Goal: Task Accomplishment & Management: Complete application form

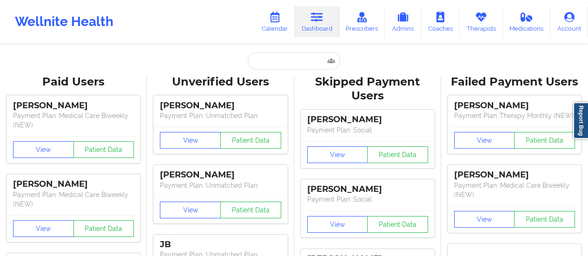
click at [270, 67] on input "text" at bounding box center [294, 61] width 92 height 18
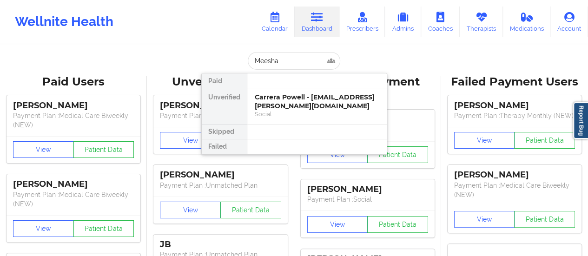
type input "Meesha"
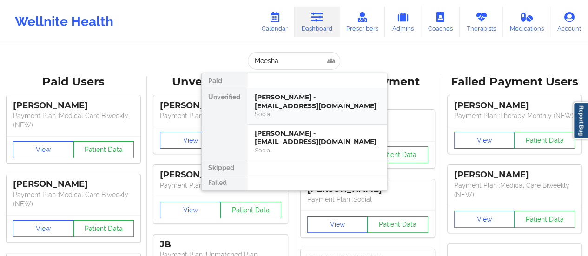
click at [301, 100] on div "[PERSON_NAME] - [EMAIL_ADDRESS][DOMAIN_NAME]" at bounding box center [317, 101] width 125 height 17
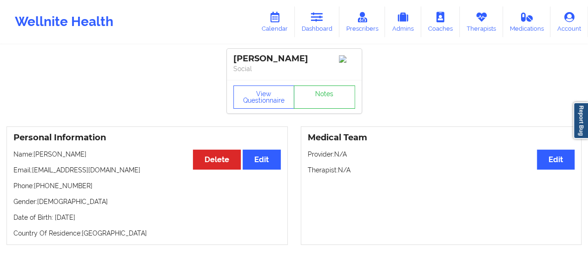
drag, startPoint x: 107, startPoint y: 155, endPoint x: 36, endPoint y: 156, distance: 71.1
click at [36, 156] on p "Name: [PERSON_NAME]" at bounding box center [146, 154] width 267 height 9
copy p "[PERSON_NAME]"
click at [277, 21] on icon at bounding box center [275, 17] width 12 height 10
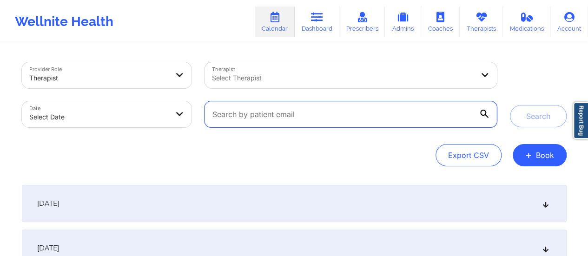
click at [258, 119] on input "text" at bounding box center [351, 114] width 292 height 26
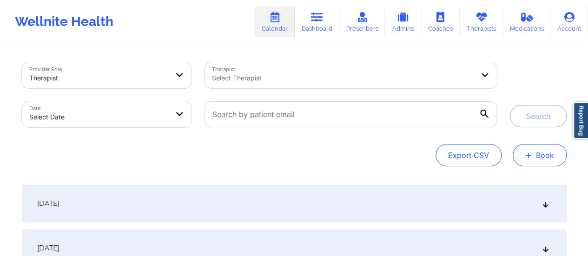
click at [532, 163] on button "+ Book" at bounding box center [540, 155] width 54 height 22
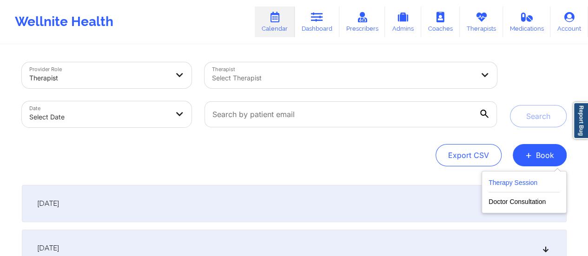
click at [501, 188] on button "Therapy Session" at bounding box center [524, 184] width 71 height 15
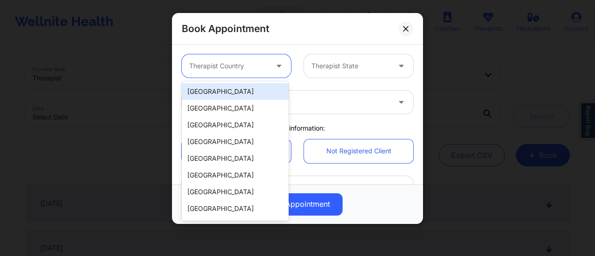
click at [270, 73] on div at bounding box center [280, 65] width 22 height 23
click at [240, 93] on div "[GEOGRAPHIC_DATA]" at bounding box center [235, 91] width 107 height 17
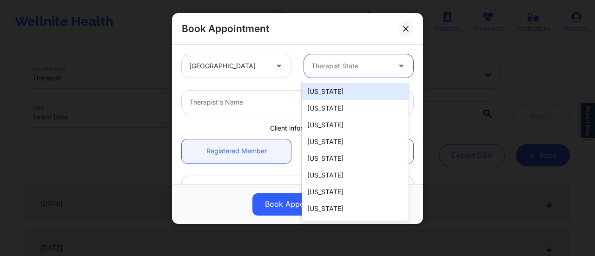
click at [370, 58] on div "Therapist State" at bounding box center [347, 65] width 87 height 23
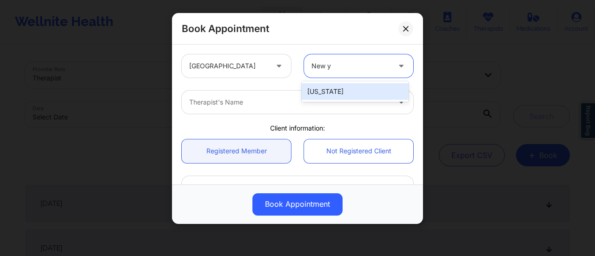
type input "New yo"
click at [342, 93] on div "[US_STATE]" at bounding box center [355, 91] width 107 height 17
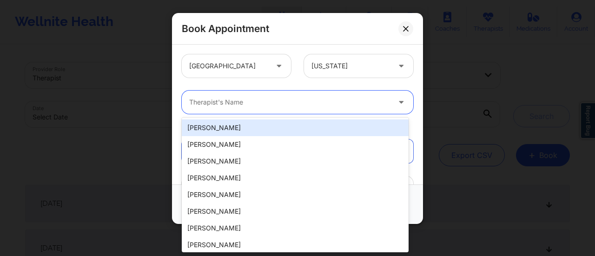
click at [262, 100] on div at bounding box center [289, 102] width 201 height 11
paste input "[PERSON_NAME]"
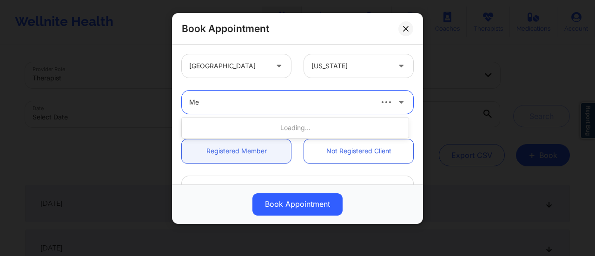
type input "M"
type input "[PERSON_NAME]"
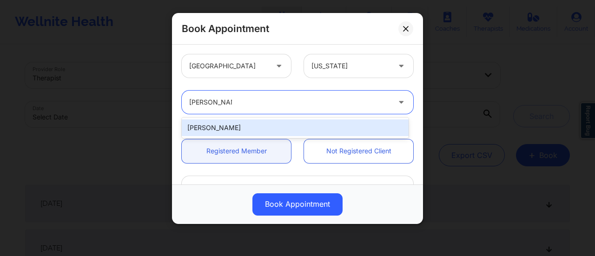
click at [248, 129] on div "[PERSON_NAME]" at bounding box center [295, 127] width 227 height 17
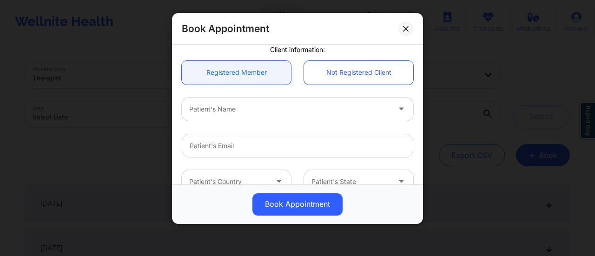
scroll to position [79, 0]
click at [247, 112] on div at bounding box center [289, 108] width 201 height 11
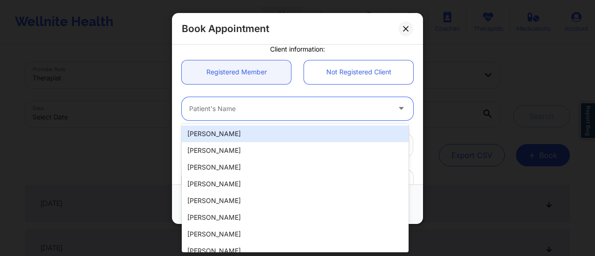
paste input "[PERSON_NAME]"
type input "[PERSON_NAME]"
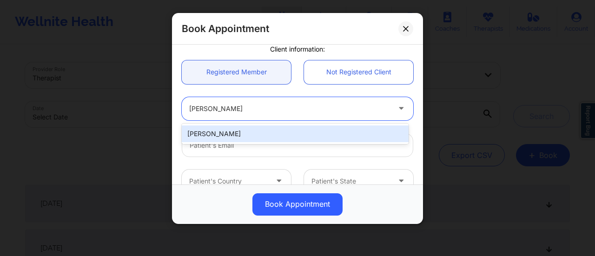
click at [278, 127] on div "[PERSON_NAME]" at bounding box center [295, 134] width 227 height 17
type input "[EMAIL_ADDRESS][DOMAIN_NAME]"
type input "[PHONE_NUMBER]"
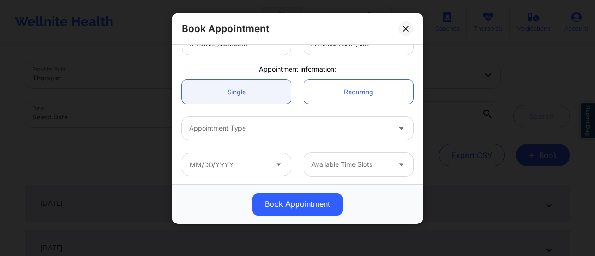
scroll to position [255, 0]
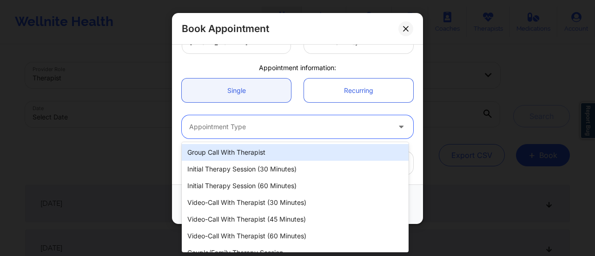
click at [240, 122] on div at bounding box center [289, 126] width 201 height 11
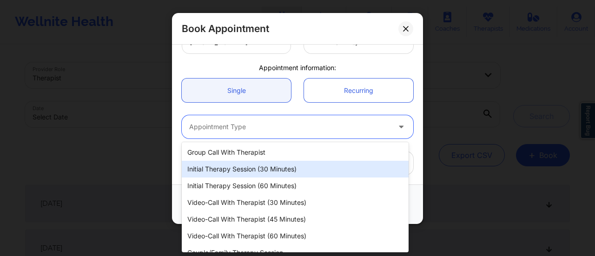
click at [273, 166] on div "Initial Therapy Session (30 minutes)" at bounding box center [295, 169] width 227 height 17
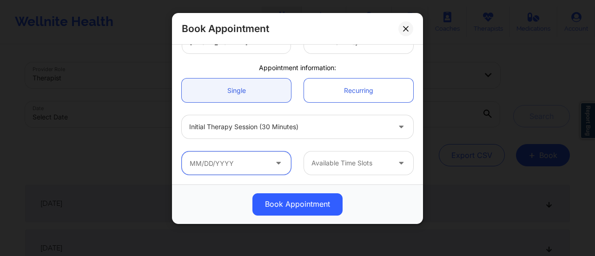
click at [250, 171] on input "text" at bounding box center [236, 163] width 109 height 23
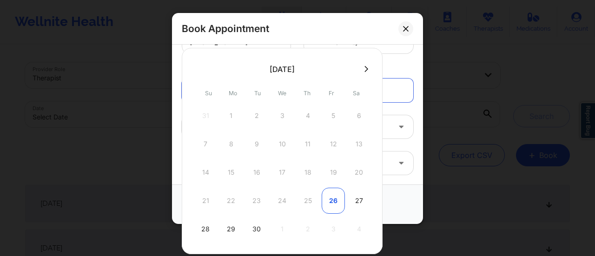
click at [332, 205] on div "26" at bounding box center [333, 201] width 23 height 26
type input "[DATE]"
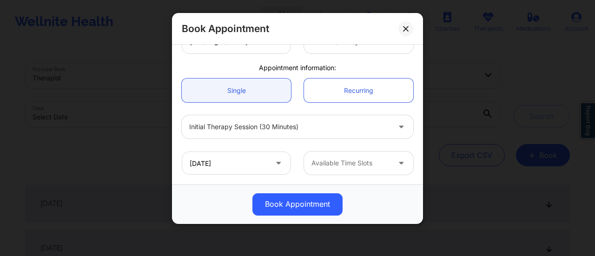
click at [363, 151] on div "[DATE] Available Time Slots" at bounding box center [297, 163] width 245 height 36
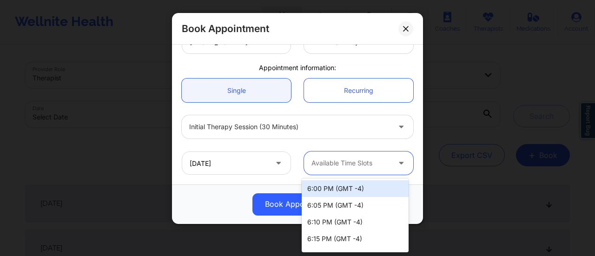
click at [363, 160] on div at bounding box center [350, 163] width 79 height 11
click at [344, 187] on div "6:00 PM (GMT -4)" at bounding box center [355, 188] width 107 height 17
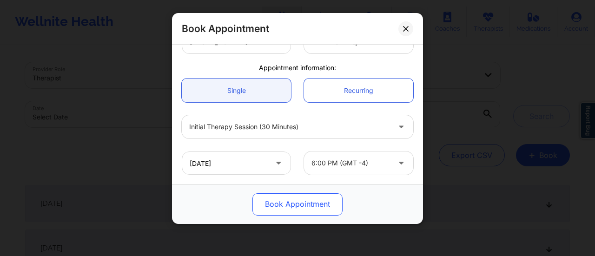
click at [307, 201] on button "Book Appointment" at bounding box center [297, 204] width 90 height 22
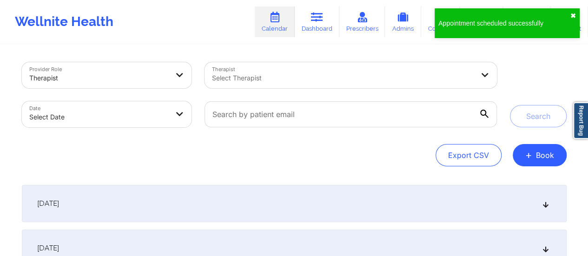
click at [573, 17] on button "✖︎" at bounding box center [573, 15] width 6 height 7
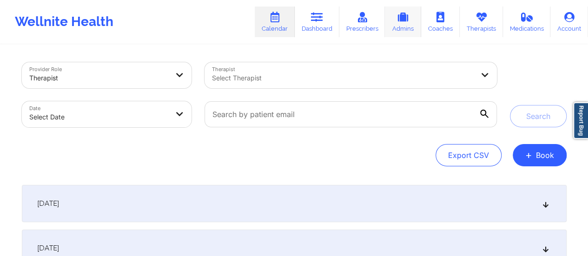
click at [399, 24] on link "Admins" at bounding box center [403, 22] width 36 height 31
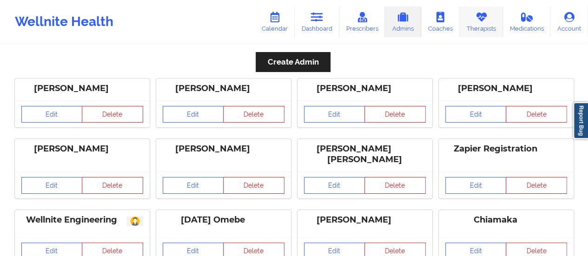
click at [476, 28] on link "Therapists" at bounding box center [481, 22] width 43 height 31
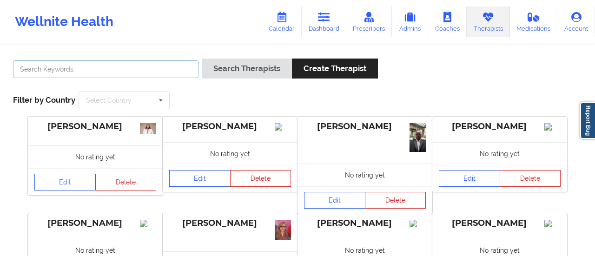
click at [154, 72] on input "text" at bounding box center [105, 69] width 185 height 18
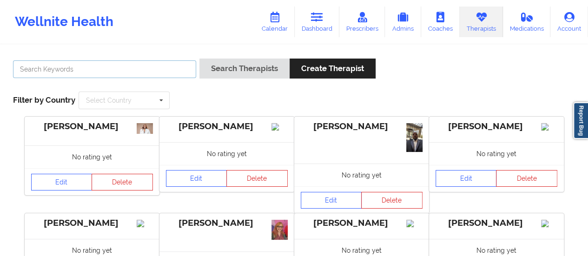
paste input "[PERSON_NAME]"
type input "[PERSON_NAME]"
click at [199, 59] on button "Search Therapists" at bounding box center [244, 69] width 90 height 20
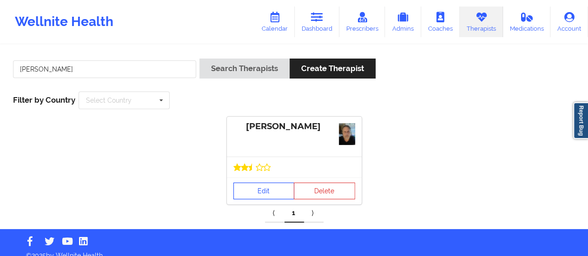
click at [271, 198] on link "Edit" at bounding box center [263, 191] width 61 height 17
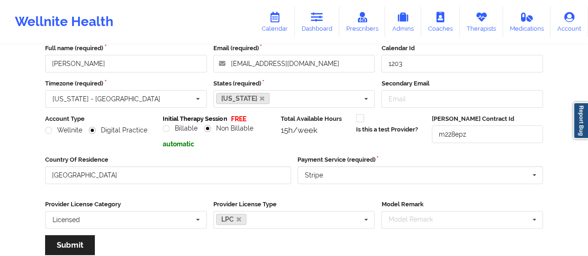
scroll to position [52, 0]
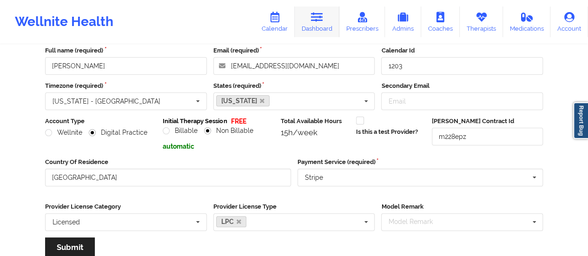
click at [308, 21] on link "Dashboard" at bounding box center [317, 22] width 45 height 31
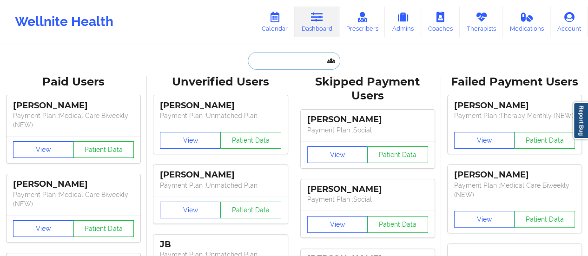
click at [262, 64] on input "text" at bounding box center [294, 61] width 92 height 18
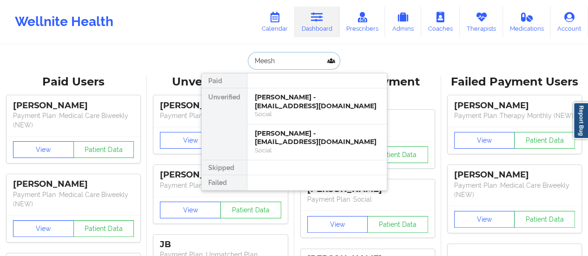
type input "Meesha"
click at [276, 104] on div "[PERSON_NAME] - [EMAIL_ADDRESS][DOMAIN_NAME]" at bounding box center [317, 101] width 125 height 17
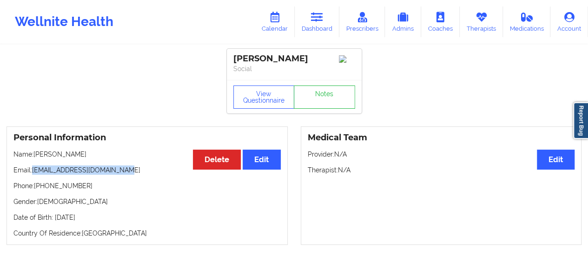
drag, startPoint x: 134, startPoint y: 174, endPoint x: 34, endPoint y: 173, distance: 99.9
click at [34, 173] on p "Email: [EMAIL_ADDRESS][DOMAIN_NAME]" at bounding box center [146, 169] width 267 height 9
copy p "[EMAIL_ADDRESS][DOMAIN_NAME]"
click at [479, 19] on icon at bounding box center [481, 17] width 12 height 10
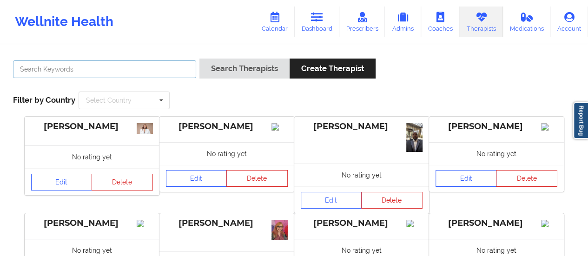
click at [174, 69] on input "text" at bounding box center [104, 69] width 183 height 18
paste input "[PERSON_NAME]"
type input "[PERSON_NAME]"
click at [199, 59] on button "Search Therapists" at bounding box center [244, 69] width 90 height 20
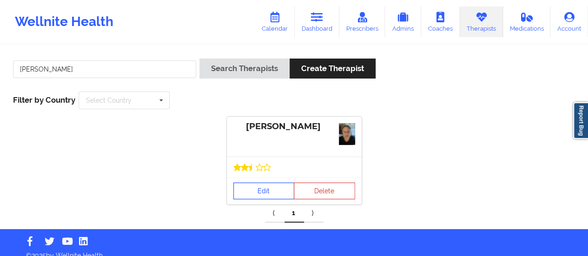
click at [266, 192] on link "Edit" at bounding box center [263, 191] width 61 height 17
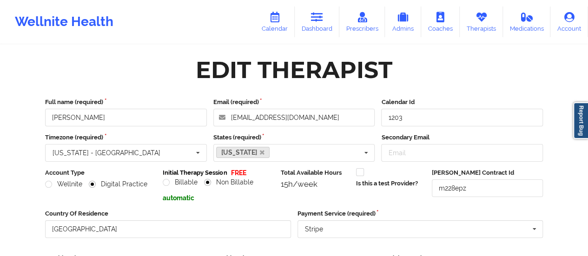
scroll to position [167, 0]
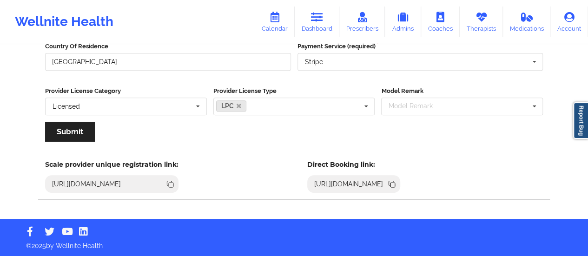
click at [394, 184] on icon at bounding box center [391, 183] width 5 height 5
click at [304, 26] on link "Dashboard" at bounding box center [317, 22] width 45 height 31
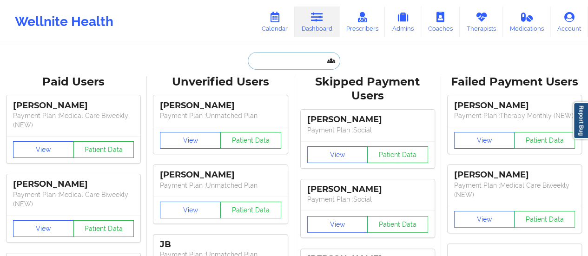
click at [282, 63] on input "text" at bounding box center [294, 61] width 92 height 18
paste input "[EMAIL_ADDRESS][DOMAIN_NAME]"
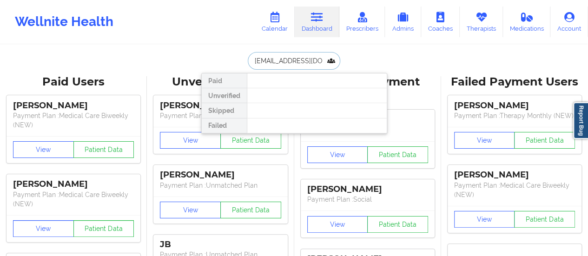
click at [252, 60] on input "[EMAIL_ADDRESS][DOMAIN_NAME]" at bounding box center [294, 61] width 92 height 18
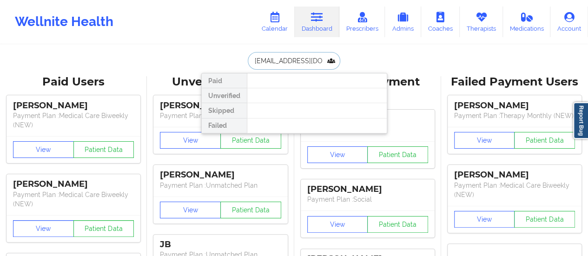
paste input "[PERSON_NAME]"
type input "[PERSON_NAME]"
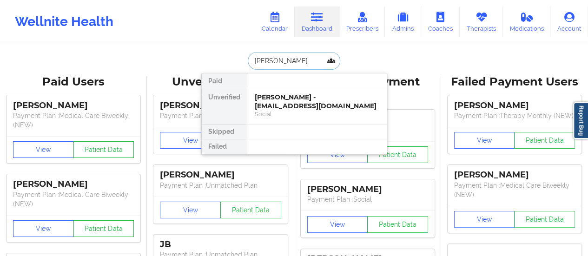
click at [281, 99] on div "[PERSON_NAME] - [EMAIL_ADDRESS][DOMAIN_NAME]" at bounding box center [317, 101] width 125 height 17
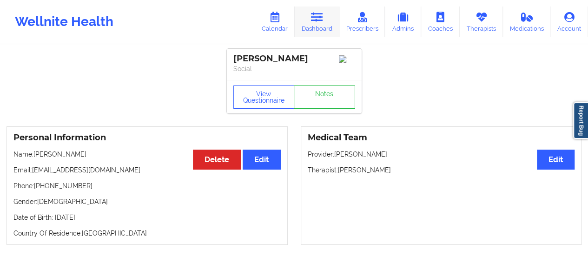
click at [315, 24] on link "Dashboard" at bounding box center [317, 22] width 45 height 31
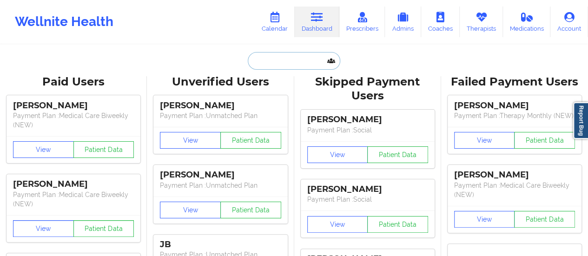
click at [279, 54] on input "text" at bounding box center [294, 61] width 92 height 18
paste input "[PERSON_NAME]"
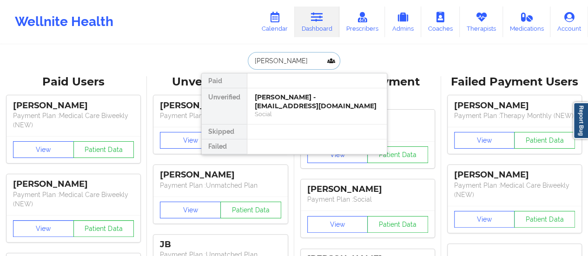
drag, startPoint x: 279, startPoint y: 63, endPoint x: 250, endPoint y: 62, distance: 28.8
click at [250, 62] on input "[PERSON_NAME]" at bounding box center [294, 61] width 92 height 18
type input "ROMAN"
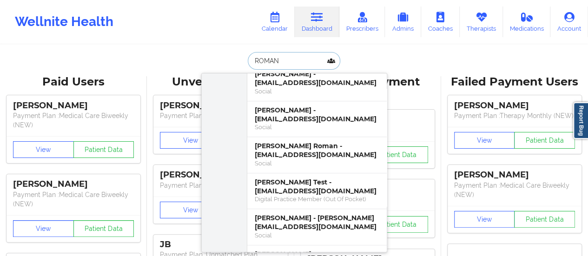
scroll to position [339, 0]
click at [275, 106] on div "[PERSON_NAME] - [EMAIL_ADDRESS][DOMAIN_NAME]" at bounding box center [317, 114] width 125 height 17
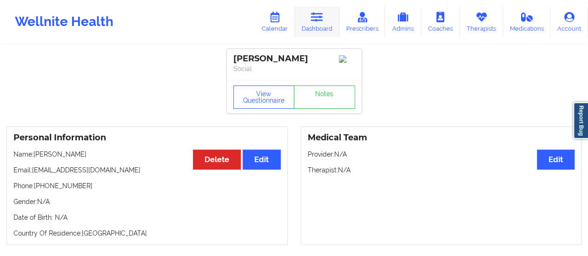
click at [316, 18] on icon at bounding box center [317, 17] width 12 height 10
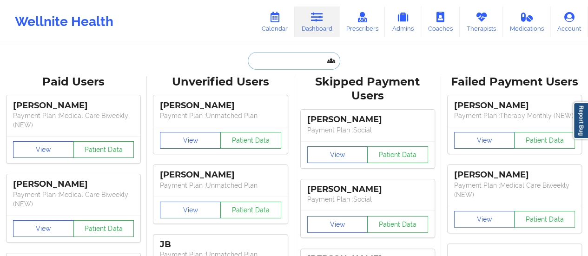
click at [275, 64] on input "text" at bounding box center [294, 61] width 92 height 18
paste input "[PERSON_NAME]"
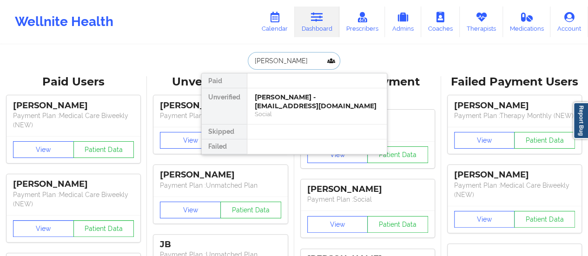
drag, startPoint x: 277, startPoint y: 61, endPoint x: 247, endPoint y: 62, distance: 29.8
click at [248, 62] on input "[PERSON_NAME]" at bounding box center [294, 61] width 92 height 18
type input "ROMAN"
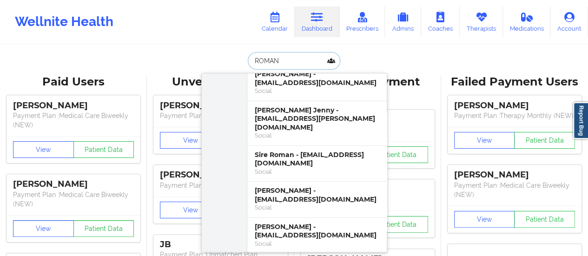
scroll to position [1143, 0]
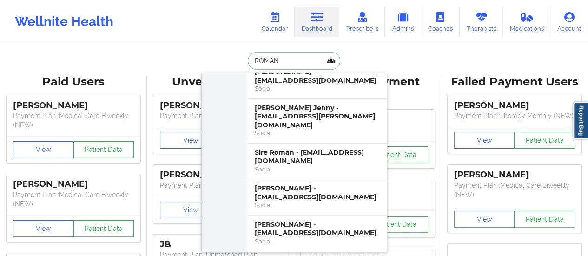
click at [270, 184] on div "[PERSON_NAME] - [EMAIL_ADDRESS][DOMAIN_NAME]" at bounding box center [317, 192] width 125 height 17
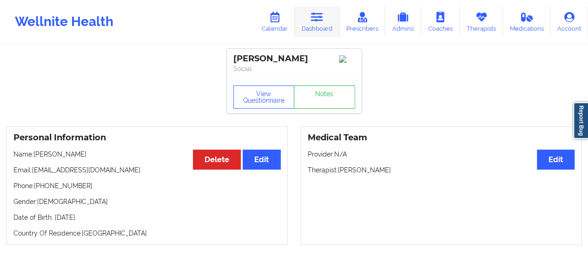
click at [312, 18] on icon at bounding box center [317, 17] width 12 height 10
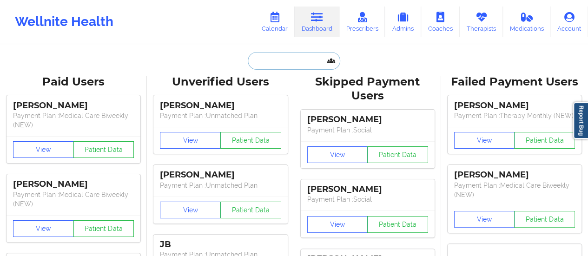
click at [288, 63] on input "text" at bounding box center [294, 61] width 92 height 18
paste input "[PERSON_NAME]"
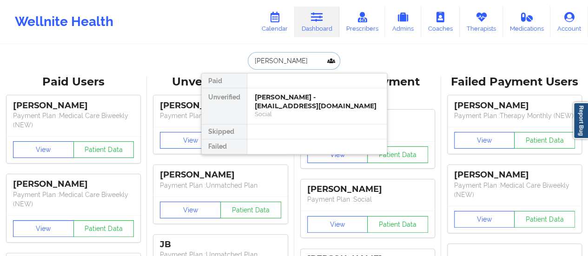
drag, startPoint x: 277, startPoint y: 59, endPoint x: 231, endPoint y: 64, distance: 46.3
click at [231, 64] on div "[PERSON_NAME] Paid Unverified [PERSON_NAME] - [EMAIL_ADDRESS][DOMAIN_NAME] Soci…" at bounding box center [294, 61] width 186 height 18
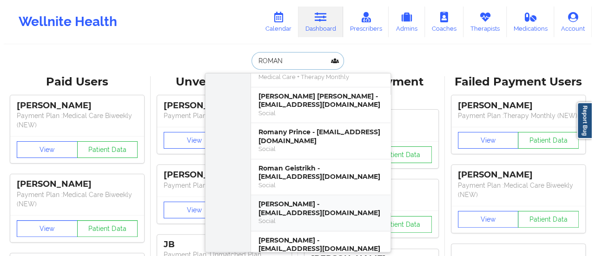
scroll to position [1634, 0]
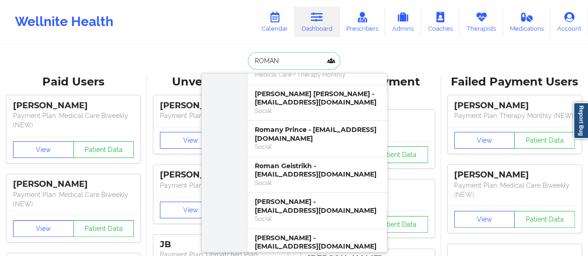
type input "ROMAN"
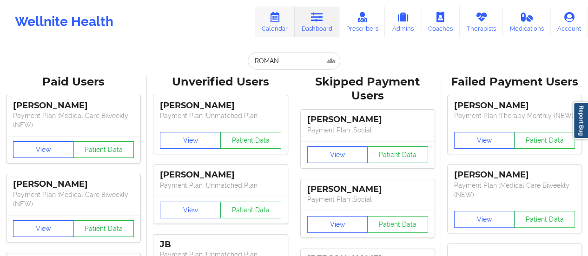
click at [276, 33] on link "Calendar" at bounding box center [275, 22] width 40 height 31
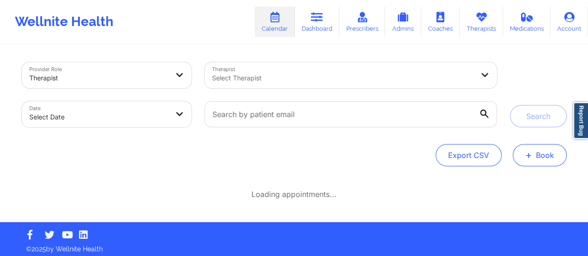
click at [528, 152] on span "+" at bounding box center [528, 154] width 7 height 5
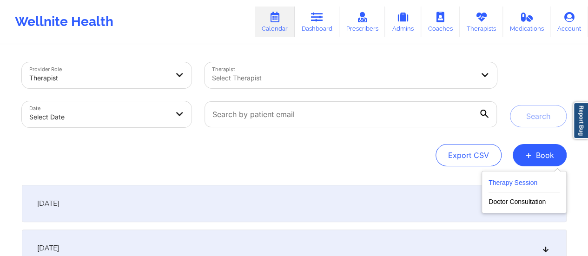
click at [494, 177] on button "Therapy Session" at bounding box center [524, 184] width 71 height 15
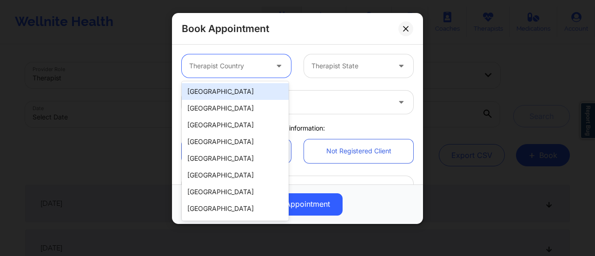
click at [234, 70] on div at bounding box center [228, 65] width 79 height 11
click at [233, 96] on div "[GEOGRAPHIC_DATA]" at bounding box center [235, 91] width 107 height 17
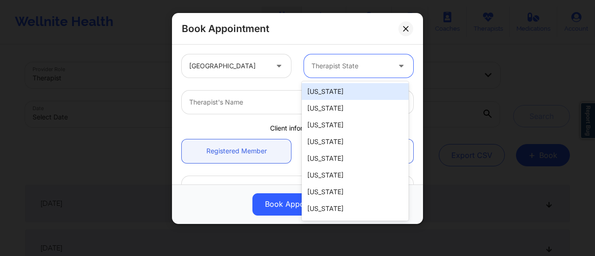
click at [311, 66] on div at bounding box center [350, 65] width 79 height 11
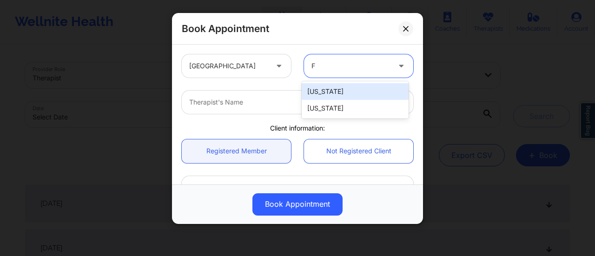
type input "Fl"
click at [331, 87] on div "[US_STATE]" at bounding box center [355, 91] width 107 height 17
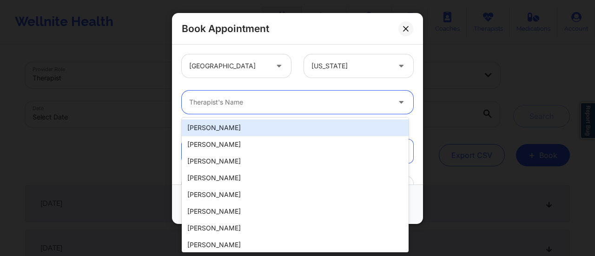
click at [298, 109] on div "Therapist's Name" at bounding box center [286, 102] width 209 height 23
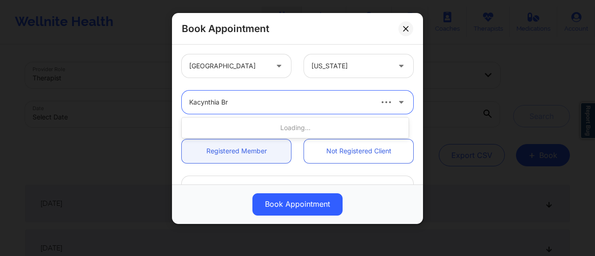
type input "Kacynthia Bra"
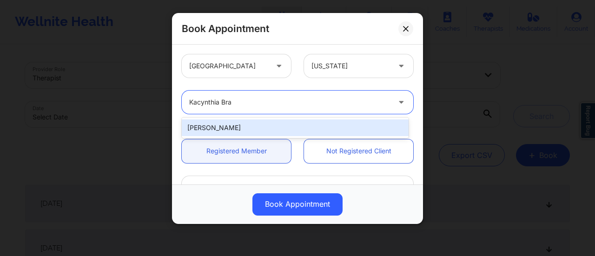
click at [283, 129] on div "[PERSON_NAME]" at bounding box center [295, 127] width 227 height 17
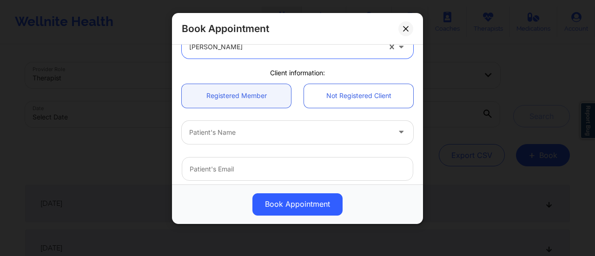
scroll to position [56, 0]
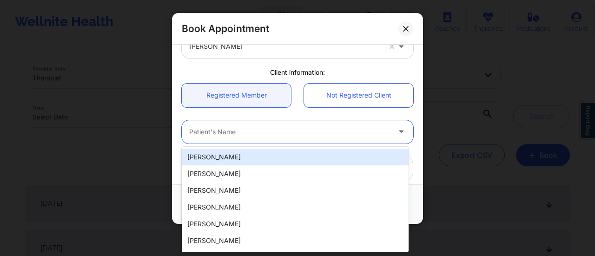
drag, startPoint x: 246, startPoint y: 137, endPoint x: 243, endPoint y: 133, distance: 5.3
click at [243, 133] on div "Patient's Name" at bounding box center [286, 131] width 209 height 23
paste input "[PERSON_NAME]"
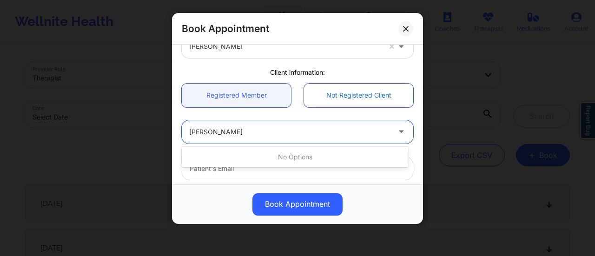
type input "[PERSON_NAME]"
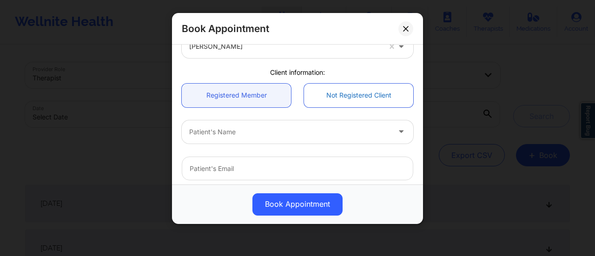
click at [335, 104] on link "Not Registered Client" at bounding box center [358, 96] width 109 height 24
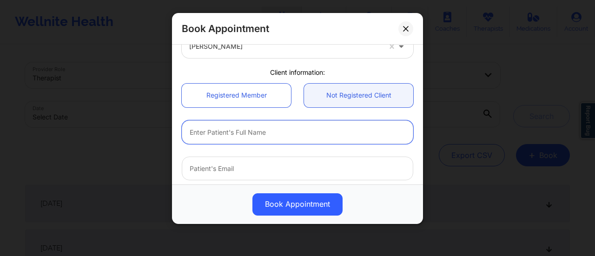
click at [277, 122] on input "text" at bounding box center [297, 132] width 231 height 24
paste input "[PERSON_NAME]"
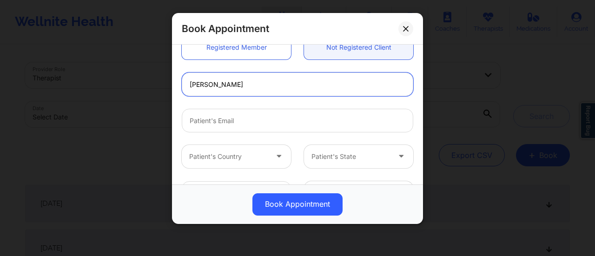
scroll to position [104, 0]
type input "[PERSON_NAME]"
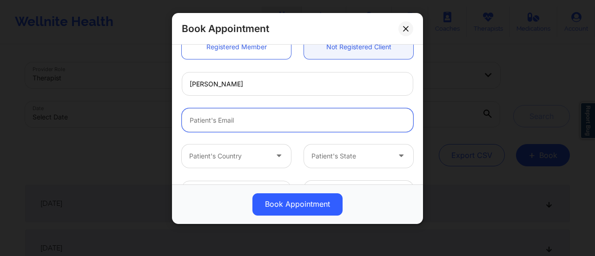
click at [258, 125] on input "email" at bounding box center [297, 120] width 231 height 24
paste input "[PHONE_NUMBER]"
type input "[PHONE_NUMBER]"
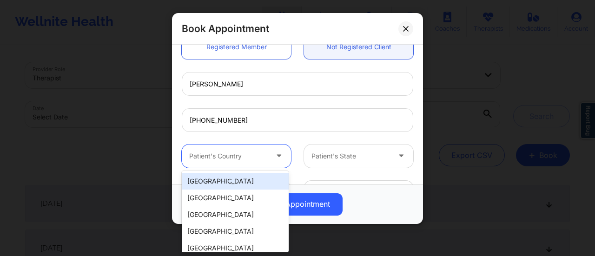
click at [252, 158] on div at bounding box center [228, 156] width 79 height 11
click at [234, 176] on div "[GEOGRAPHIC_DATA]" at bounding box center [235, 181] width 107 height 17
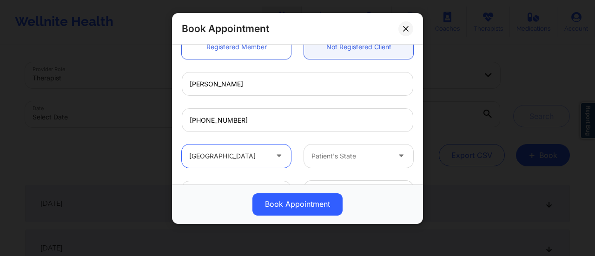
click at [355, 150] on div "Patient's State" at bounding box center [347, 156] width 87 height 23
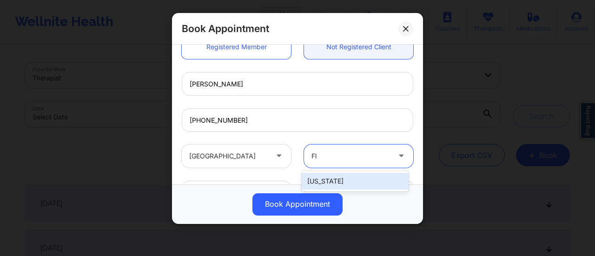
type input "Flo"
click at [358, 184] on div "[US_STATE]" at bounding box center [355, 181] width 107 height 17
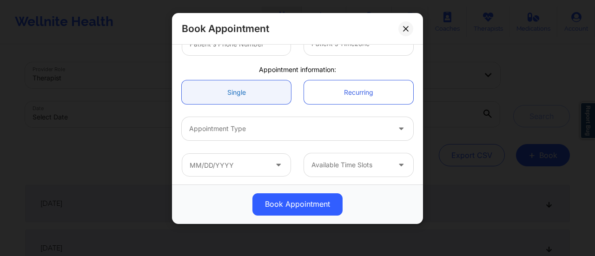
scroll to position [255, 0]
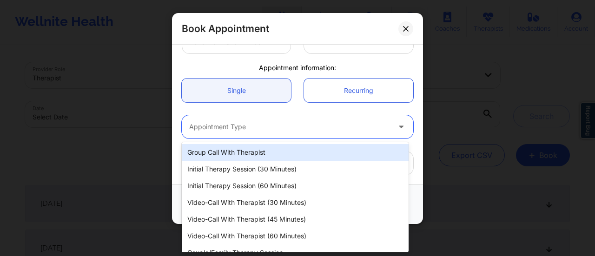
click at [252, 130] on div at bounding box center [289, 126] width 201 height 11
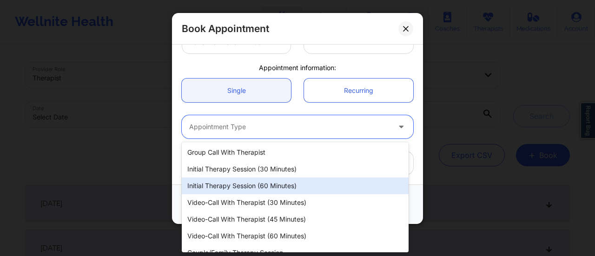
click at [262, 185] on div "Initial Therapy Session (60 minutes)" at bounding box center [295, 186] width 227 height 17
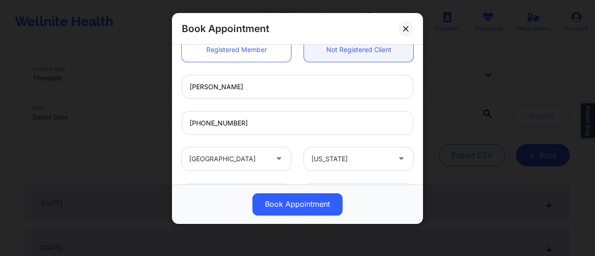
scroll to position [99, 0]
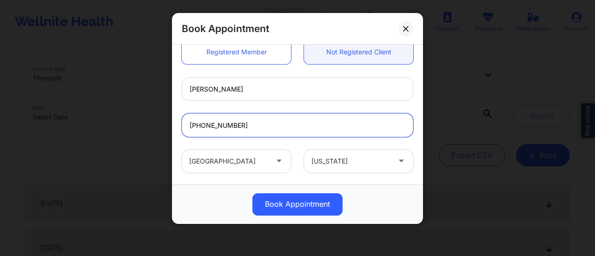
click at [265, 128] on input "[PHONE_NUMBER]" at bounding box center [297, 125] width 231 height 24
paste input "[EMAIL_ADDRESS][DOMAIN_NAME]"
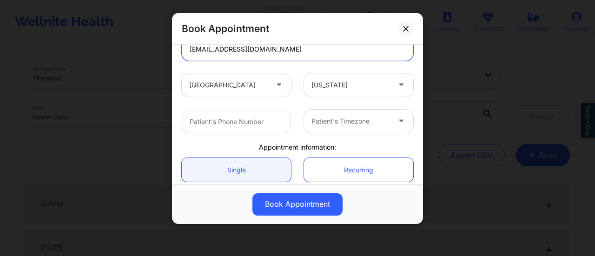
scroll to position [176, 0]
type input "[EMAIL_ADDRESS][DOMAIN_NAME]"
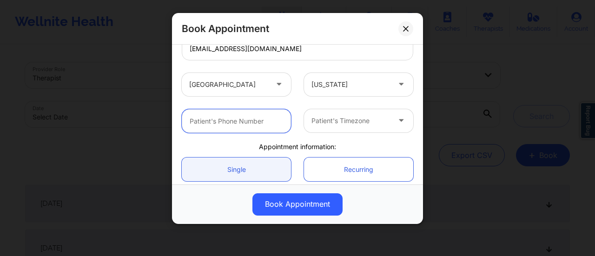
click at [244, 121] on input "text" at bounding box center [236, 121] width 109 height 24
paste input "[PHONE_NUMBER]"
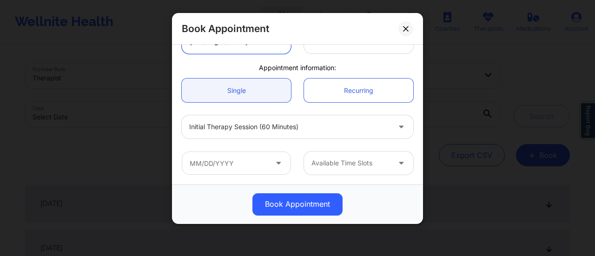
type input "[PHONE_NUMBER]"
click at [258, 165] on input "text" at bounding box center [236, 163] width 109 height 23
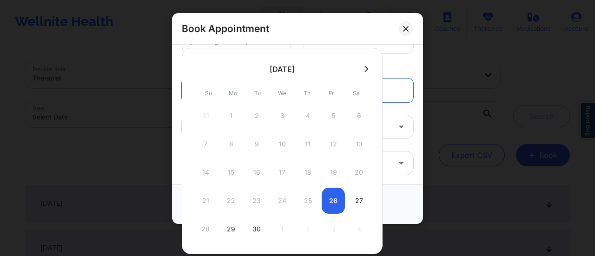
click at [364, 69] on icon at bounding box center [366, 69] width 4 height 7
click at [278, 114] on div "1" at bounding box center [282, 116] width 23 height 26
type input "[DATE]"
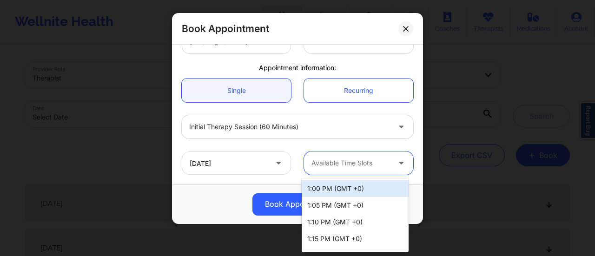
click at [325, 166] on div at bounding box center [350, 163] width 79 height 11
click at [343, 160] on div at bounding box center [350, 163] width 79 height 11
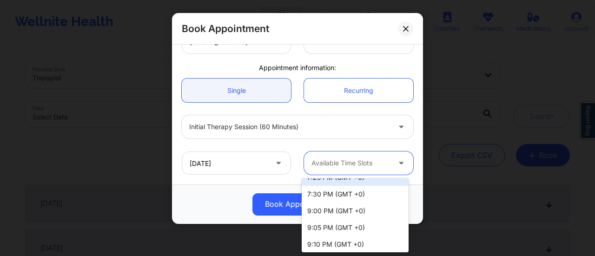
scroll to position [1302, 0]
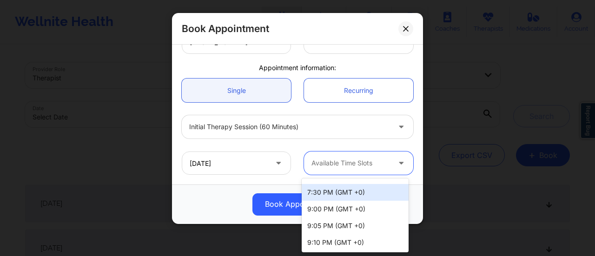
click at [192, 193] on div "Book Appointment" at bounding box center [297, 204] width 238 height 22
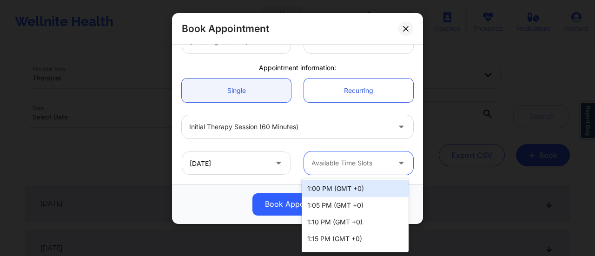
click at [354, 161] on div at bounding box center [350, 163] width 79 height 11
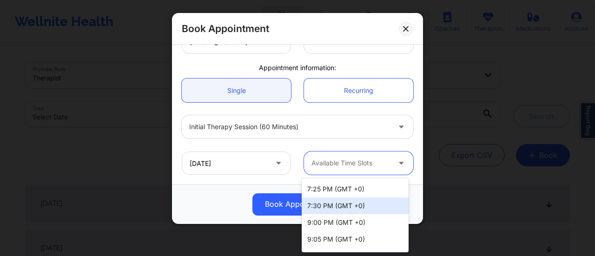
scroll to position [1289, 0]
